Goal: Information Seeking & Learning: Find contact information

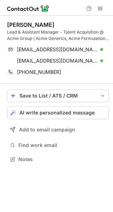
scroll to position [154, 113]
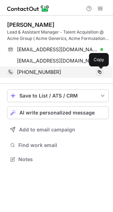
click at [99, 72] on span at bounding box center [100, 72] width 6 height 6
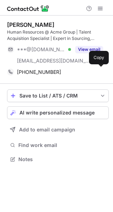
scroll to position [154, 113]
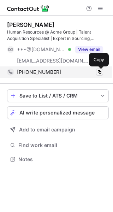
click at [102, 71] on span at bounding box center [100, 72] width 6 height 6
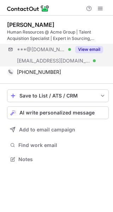
scroll to position [154, 113]
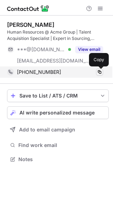
click at [101, 74] on span at bounding box center [100, 72] width 6 height 6
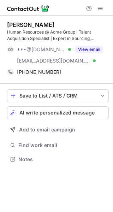
scroll to position [154, 113]
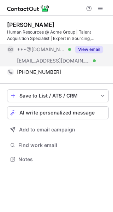
click at [85, 49] on button "View email" at bounding box center [89, 49] width 28 height 7
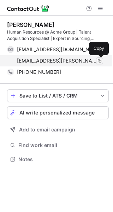
click at [98, 61] on span at bounding box center [100, 61] width 6 height 6
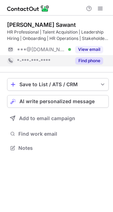
scroll to position [142, 113]
click at [89, 62] on button "Find phone" at bounding box center [89, 60] width 28 height 7
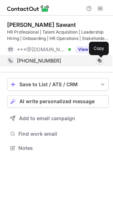
click at [97, 60] on span at bounding box center [100, 61] width 6 height 6
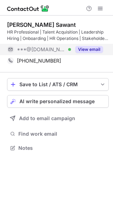
scroll to position [142, 113]
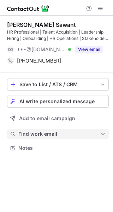
click at [49, 135] on span "Find work email" at bounding box center [59, 133] width 82 height 6
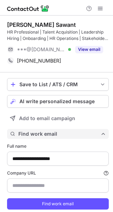
scroll to position [217, 108]
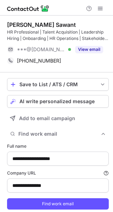
type input "**********"
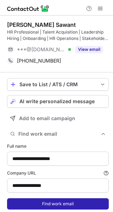
click at [55, 203] on button "Find work email" at bounding box center [58, 203] width 102 height 11
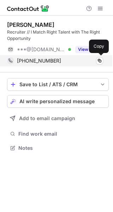
scroll to position [142, 113]
click at [98, 61] on span at bounding box center [100, 61] width 6 height 6
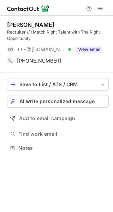
scroll to position [142, 113]
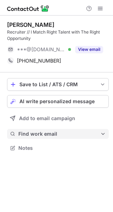
click at [40, 138] on button "Find work email" at bounding box center [58, 134] width 102 height 10
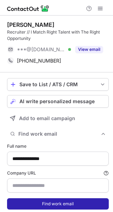
type input "**********"
click at [52, 206] on button "Find work email" at bounding box center [58, 203] width 102 height 11
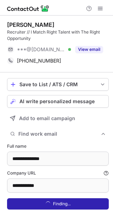
scroll to position [228, 108]
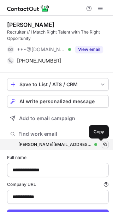
click at [102, 142] on span at bounding box center [105, 144] width 6 height 6
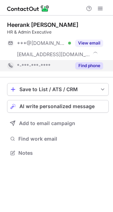
scroll to position [147, 113]
click at [92, 62] on div "Find phone" at bounding box center [87, 65] width 32 height 11
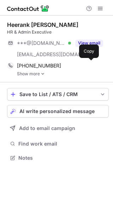
scroll to position [152, 113]
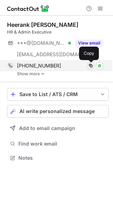
click at [91, 65] on span at bounding box center [91, 66] width 6 height 6
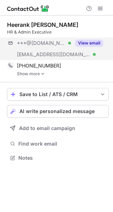
scroll to position [152, 113]
click at [94, 43] on button "View email" at bounding box center [89, 42] width 28 height 7
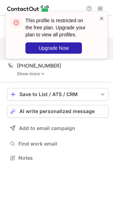
click at [99, 17] on span at bounding box center [102, 18] width 6 height 7
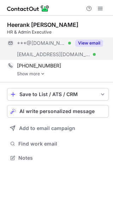
click at [82, 43] on button "View email" at bounding box center [89, 42] width 28 height 7
